Goal: Information Seeking & Learning: Learn about a topic

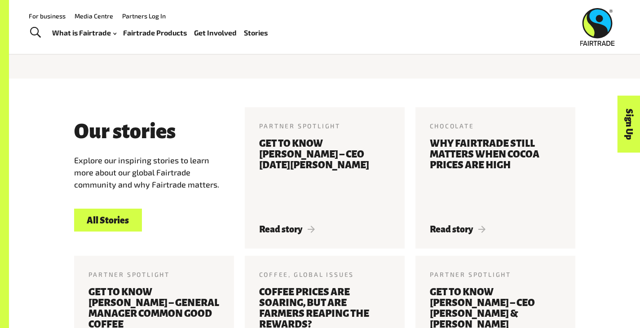
scroll to position [969, 0]
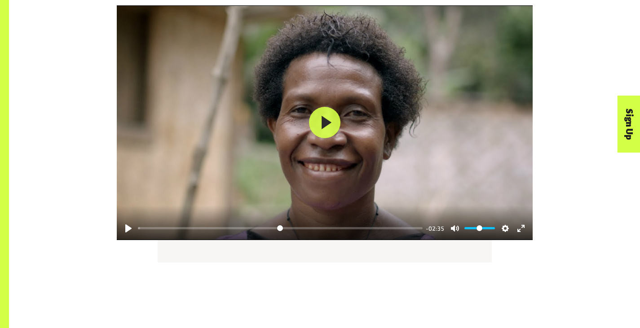
scroll to position [1148, 0]
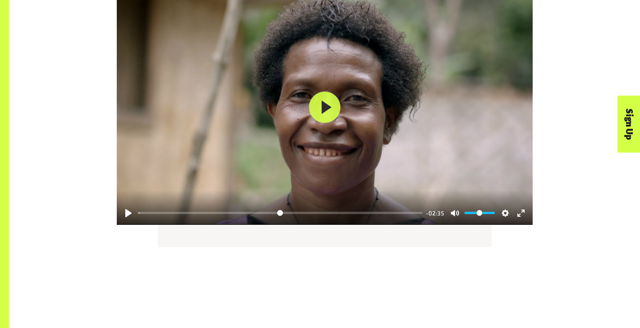
click at [338, 40] on div at bounding box center [325, 107] width 416 height 235
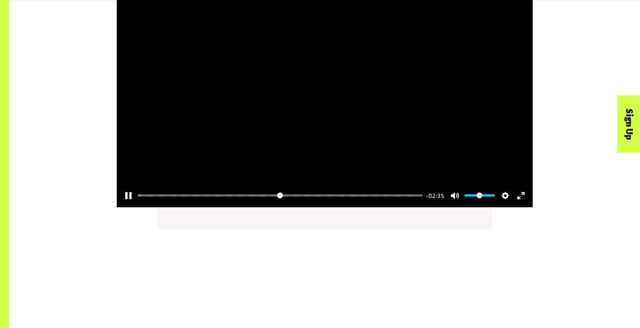
scroll to position [1165, 0]
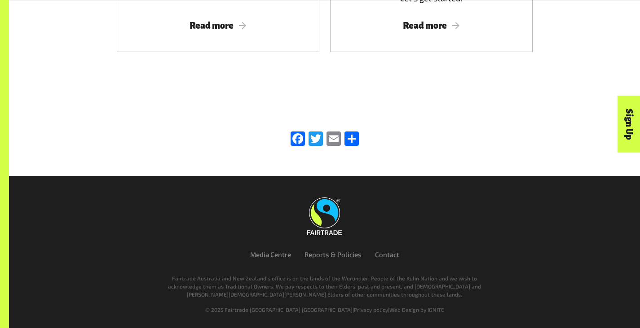
scroll to position [2510, 0]
